Goal: Information Seeking & Learning: Learn about a topic

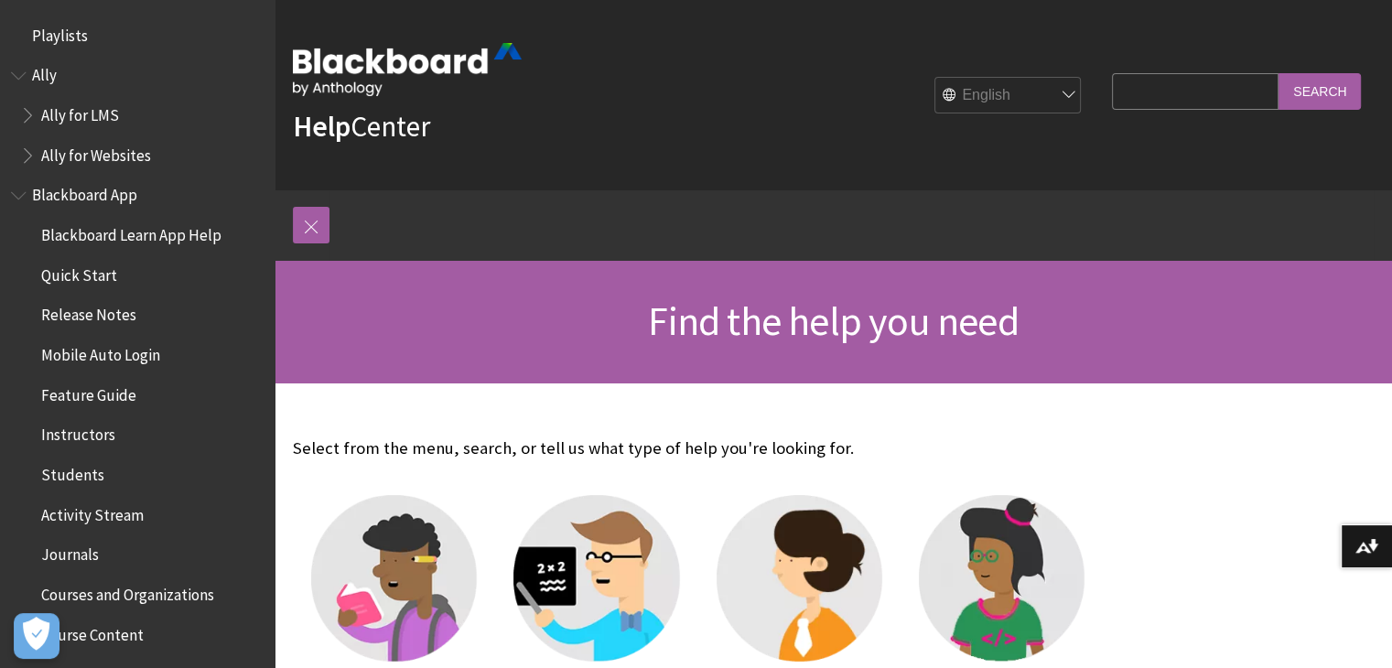
click at [1047, 91] on select "English عربية Català Cymraeg Deutsch Español Suomi Français עברית Italiano 日本語 …" at bounding box center [1009, 96] width 146 height 37
select select "/ar-sa"
click at [936, 78] on select "English عربية Català Cymraeg Deutsch Español Suomi Français עברית Italiano 日本語 …" at bounding box center [1009, 96] width 146 height 37
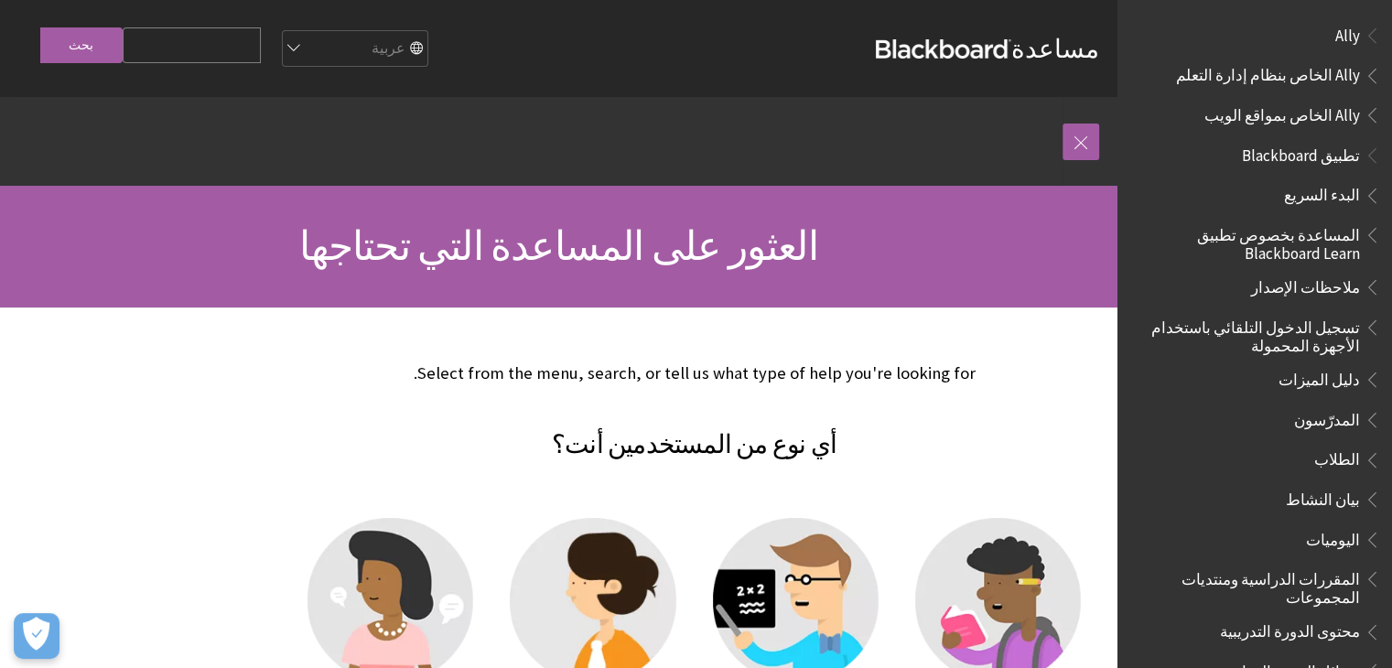
click at [1337, 412] on span "المدرّسون" at bounding box center [1327, 417] width 66 height 25
